Goal: Task Accomplishment & Management: Manage account settings

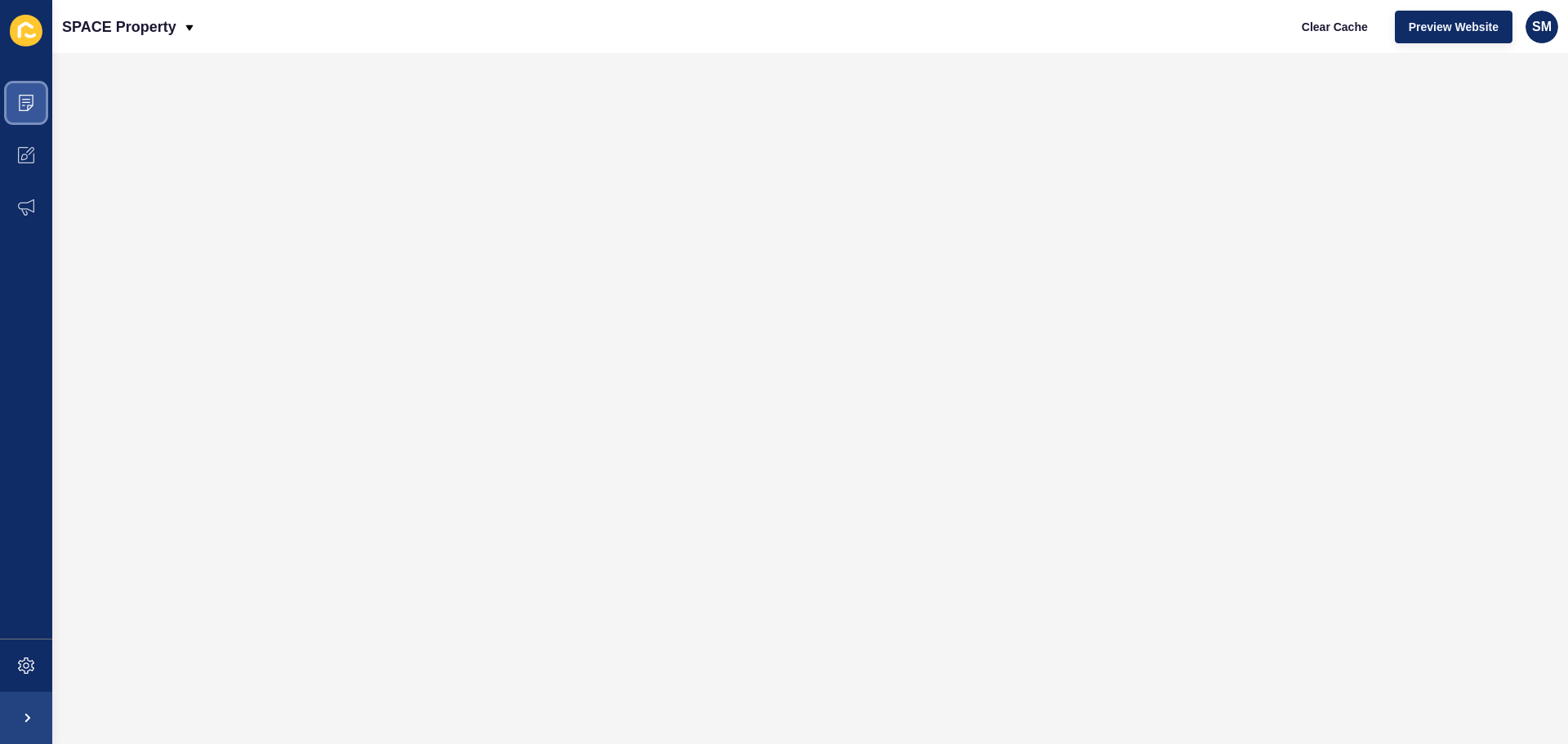
click at [30, 100] on icon at bounding box center [26, 103] width 16 height 16
click at [2, 93] on span at bounding box center [26, 103] width 52 height 52
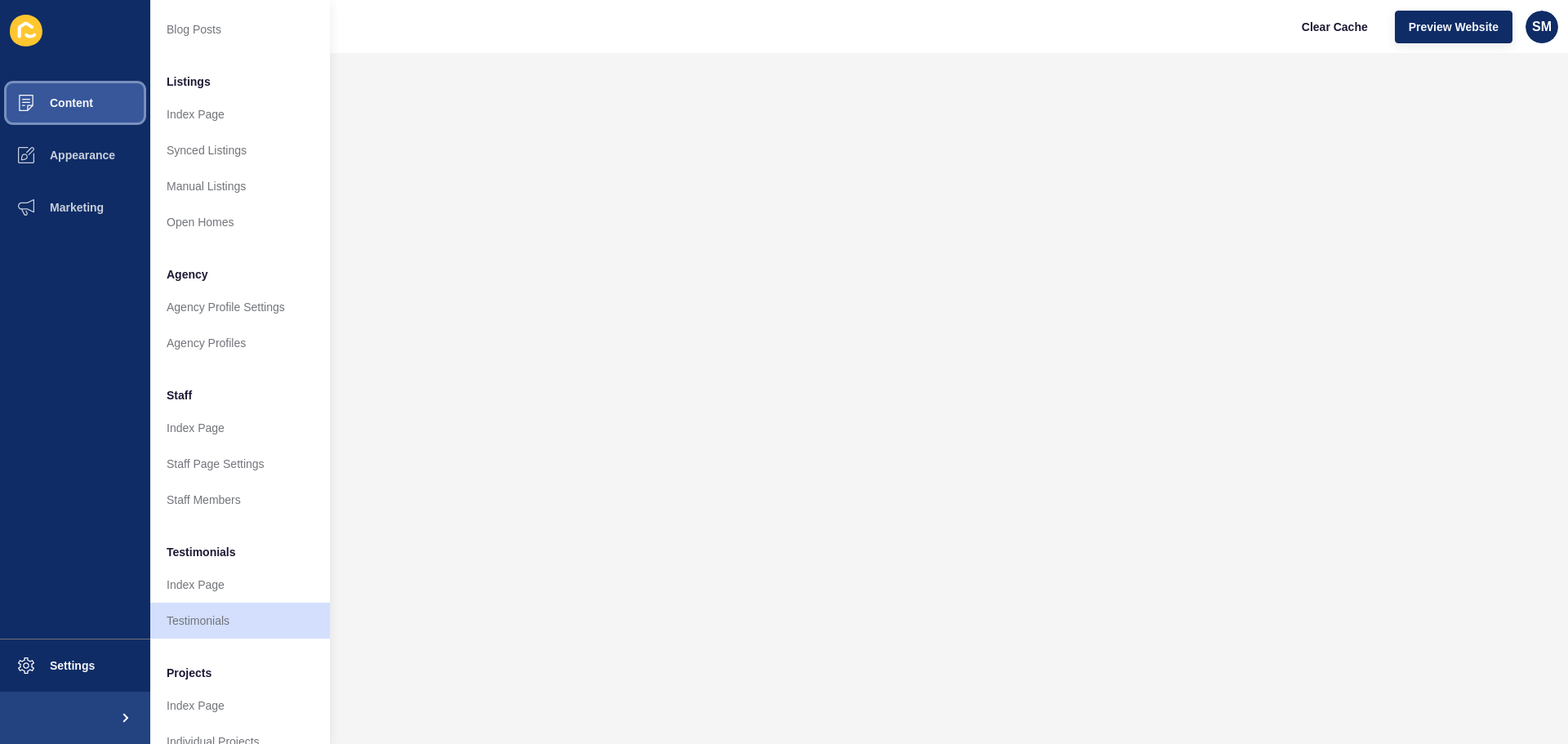
scroll to position [225, 0]
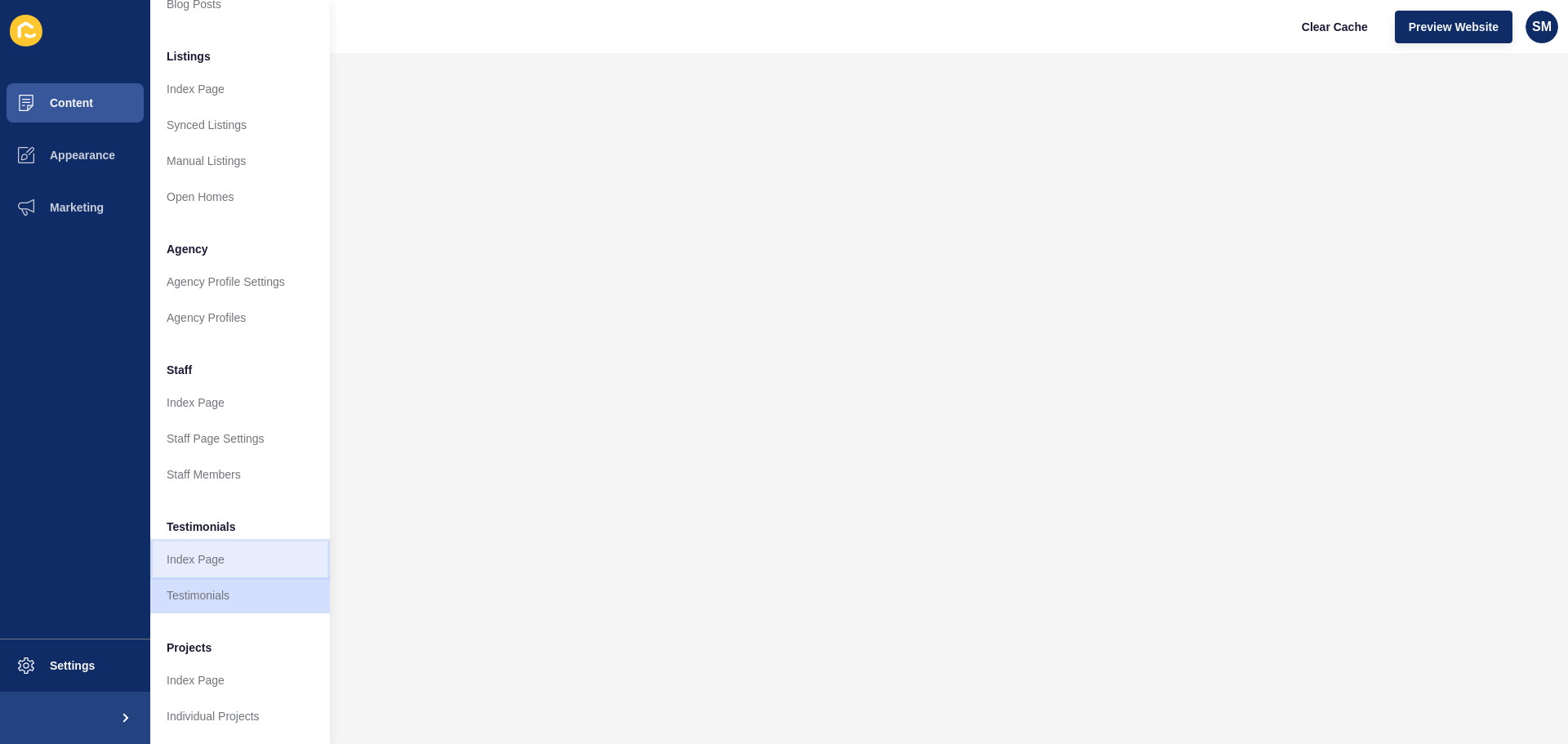
click at [227, 556] on link "Index Page" at bounding box center [239, 560] width 180 height 36
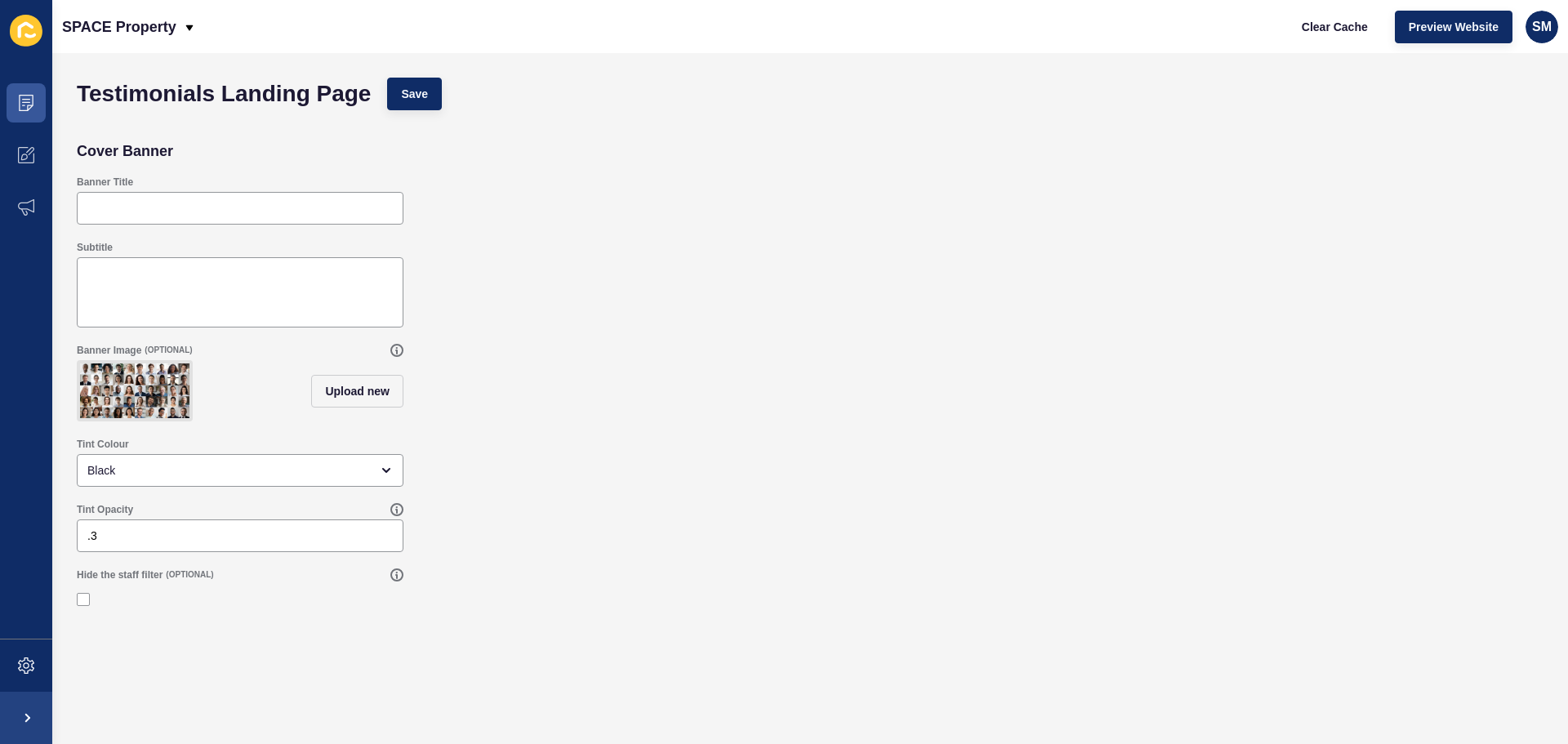
click at [1062, 479] on div "Tint Colour Black" at bounding box center [810, 462] width 1484 height 66
click at [18, 98] on icon at bounding box center [26, 103] width 16 height 16
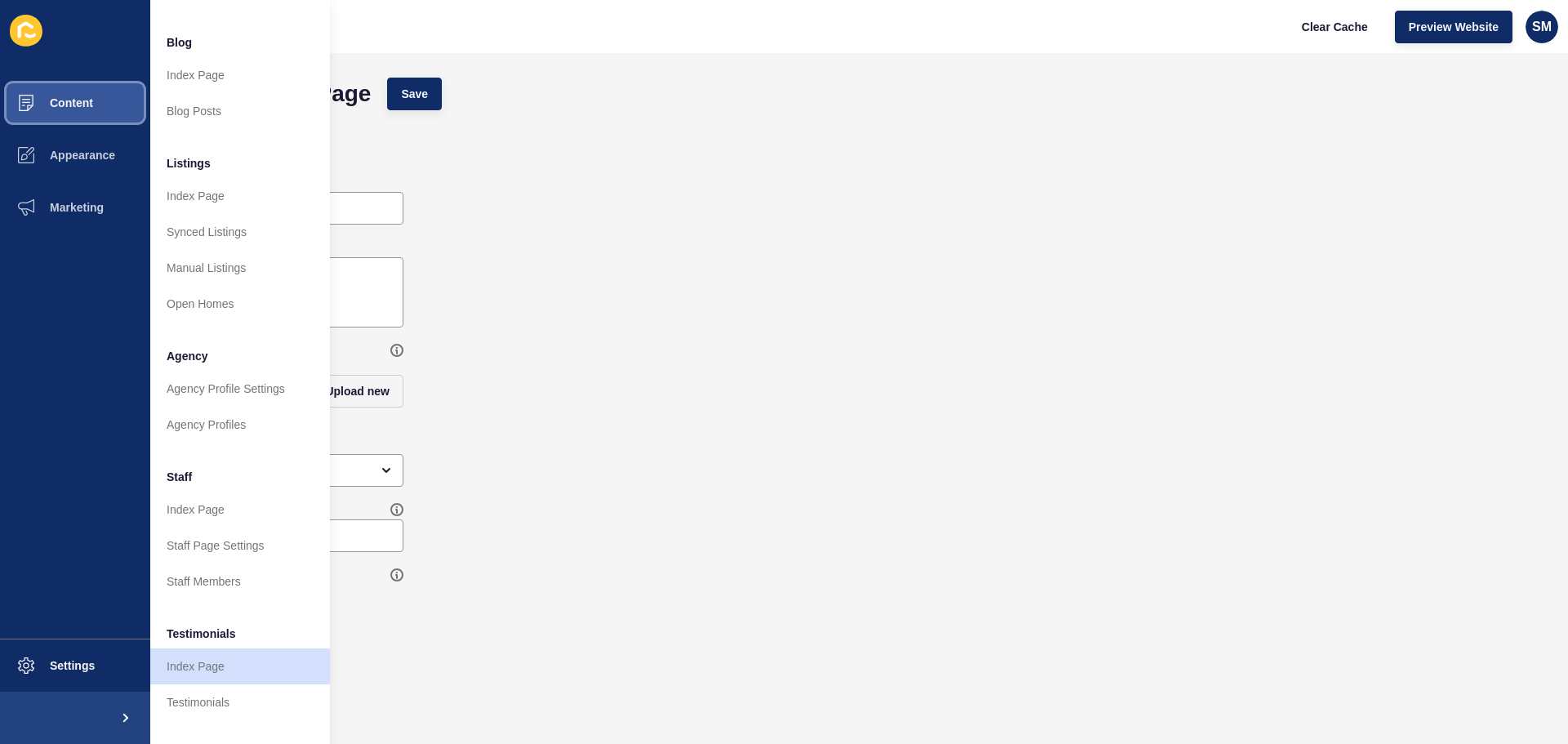
scroll to position [225, 0]
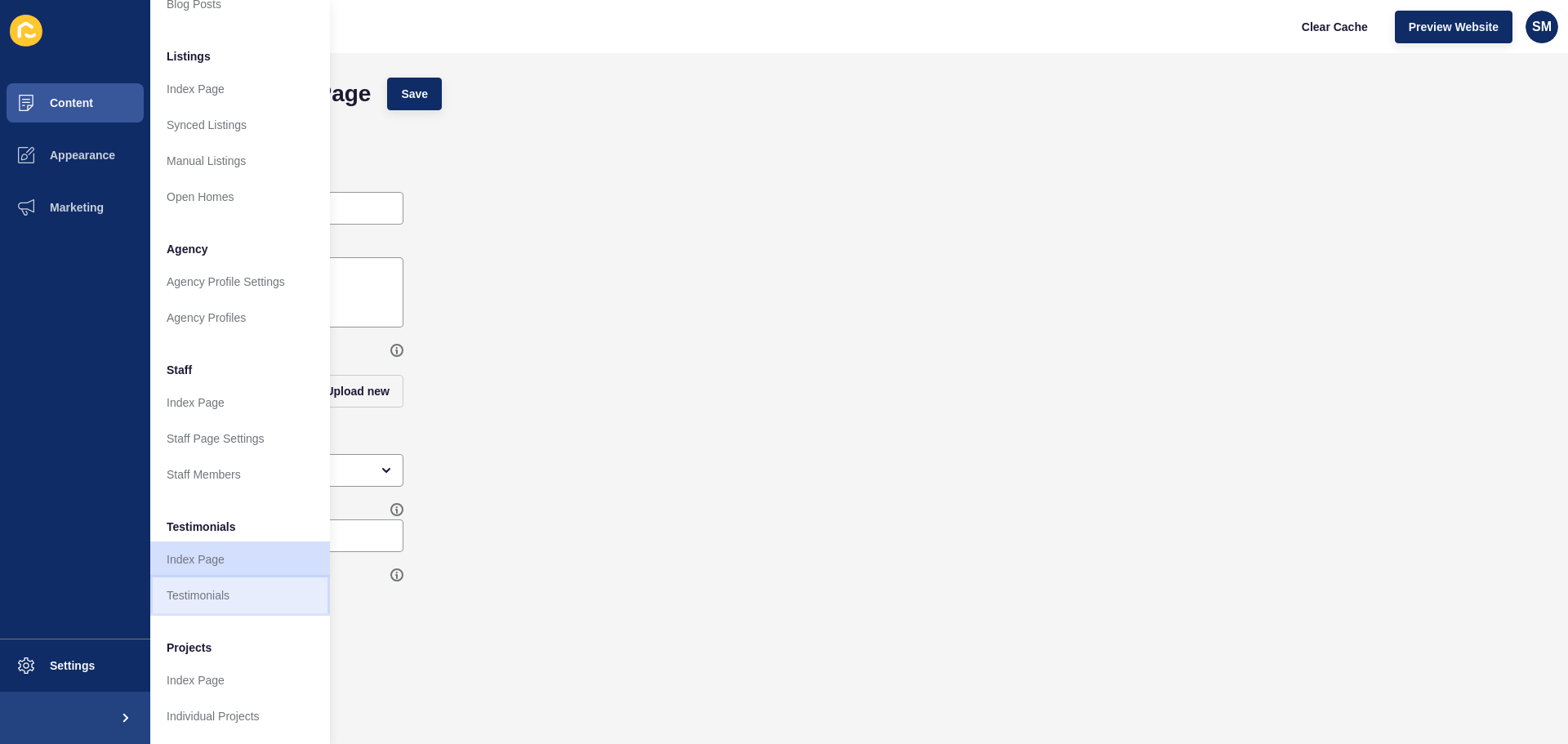
click at [221, 583] on link "Testimonials" at bounding box center [239, 595] width 180 height 36
